Goal: Find specific page/section: Find specific page/section

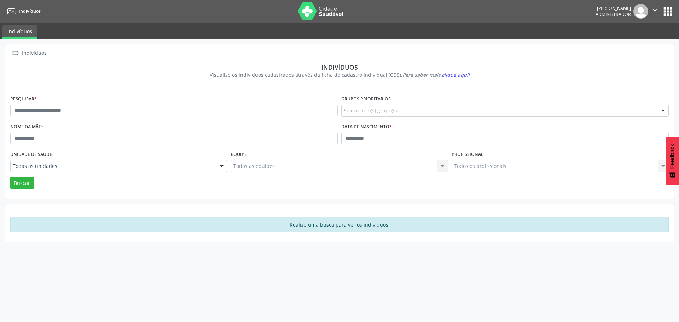
click at [666, 16] on button "apps" at bounding box center [667, 11] width 12 height 12
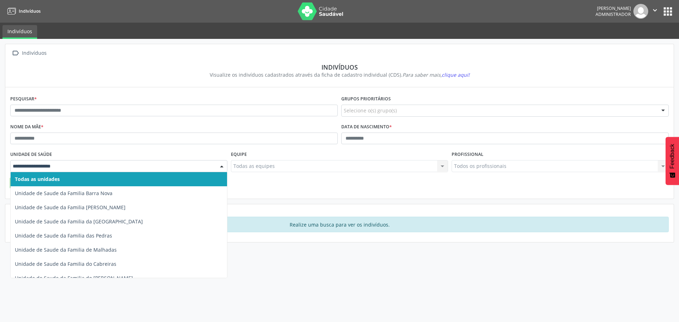
click at [191, 170] on div at bounding box center [118, 166] width 217 height 12
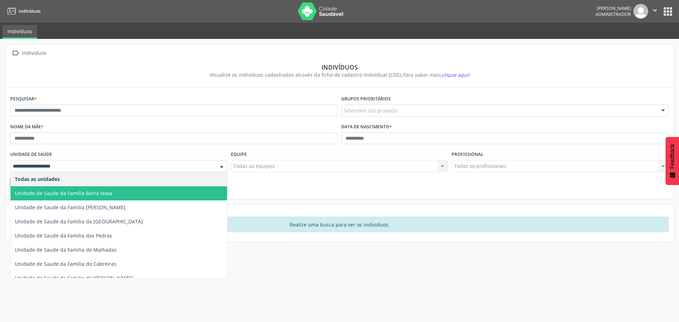
click at [115, 192] on span "Unidade de Saude da Familia Barra Nova" at bounding box center [119, 193] width 216 height 14
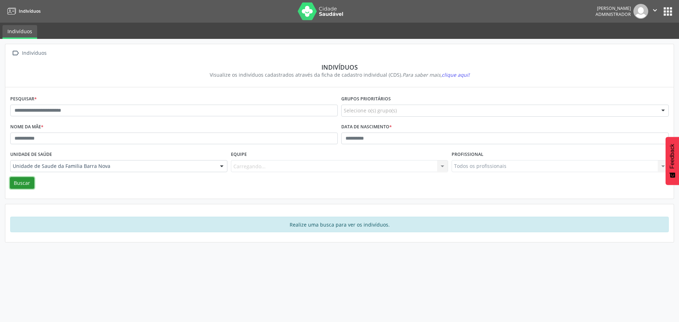
click at [21, 185] on button "Buscar" at bounding box center [22, 183] width 24 height 12
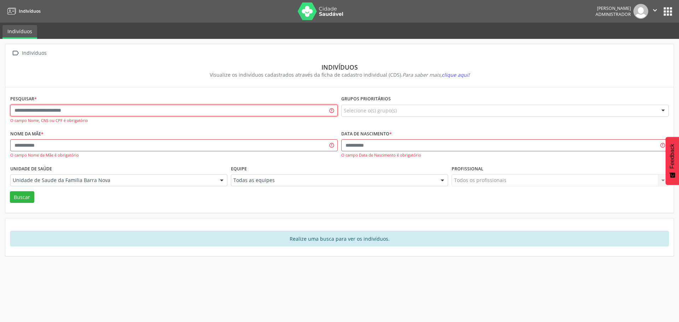
click at [104, 108] on input "text" at bounding box center [173, 111] width 327 height 12
click at [642, 8] on img at bounding box center [640, 11] width 15 height 15
click at [659, 15] on button "" at bounding box center [654, 11] width 13 height 15
click at [667, 11] on button "apps" at bounding box center [667, 11] width 12 height 12
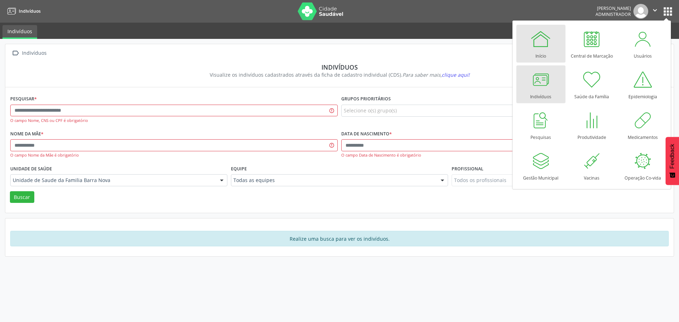
click at [546, 40] on div at bounding box center [540, 38] width 21 height 21
